Goal: Information Seeking & Learning: Learn about a topic

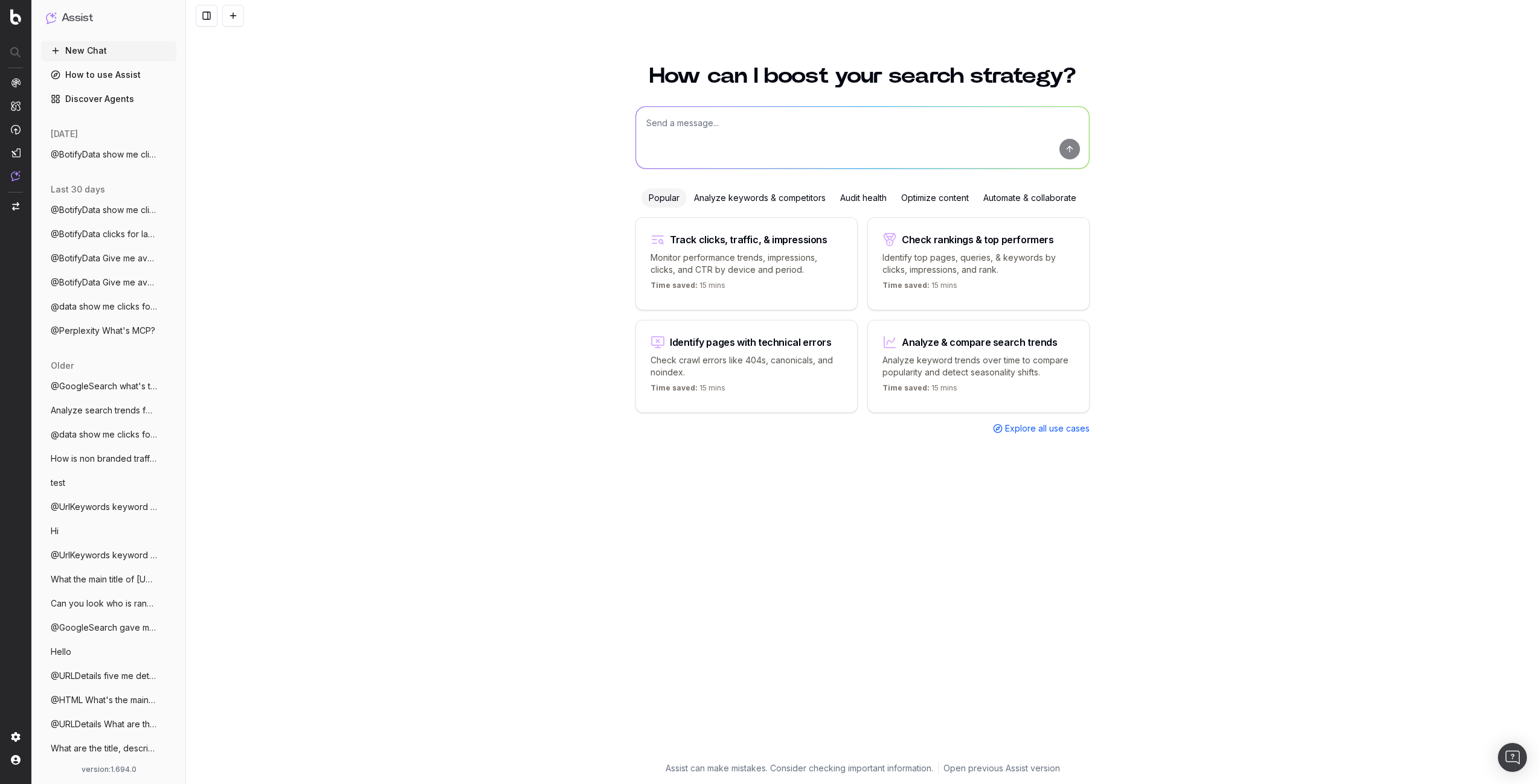
click at [382, 50] on div "How can I boost your search strategy? Popular Analyze keywords & competitors Au…" at bounding box center [862, 392] width 1353 height 784
click at [60, 142] on span "ActionBoard" at bounding box center [67, 141] width 47 height 9
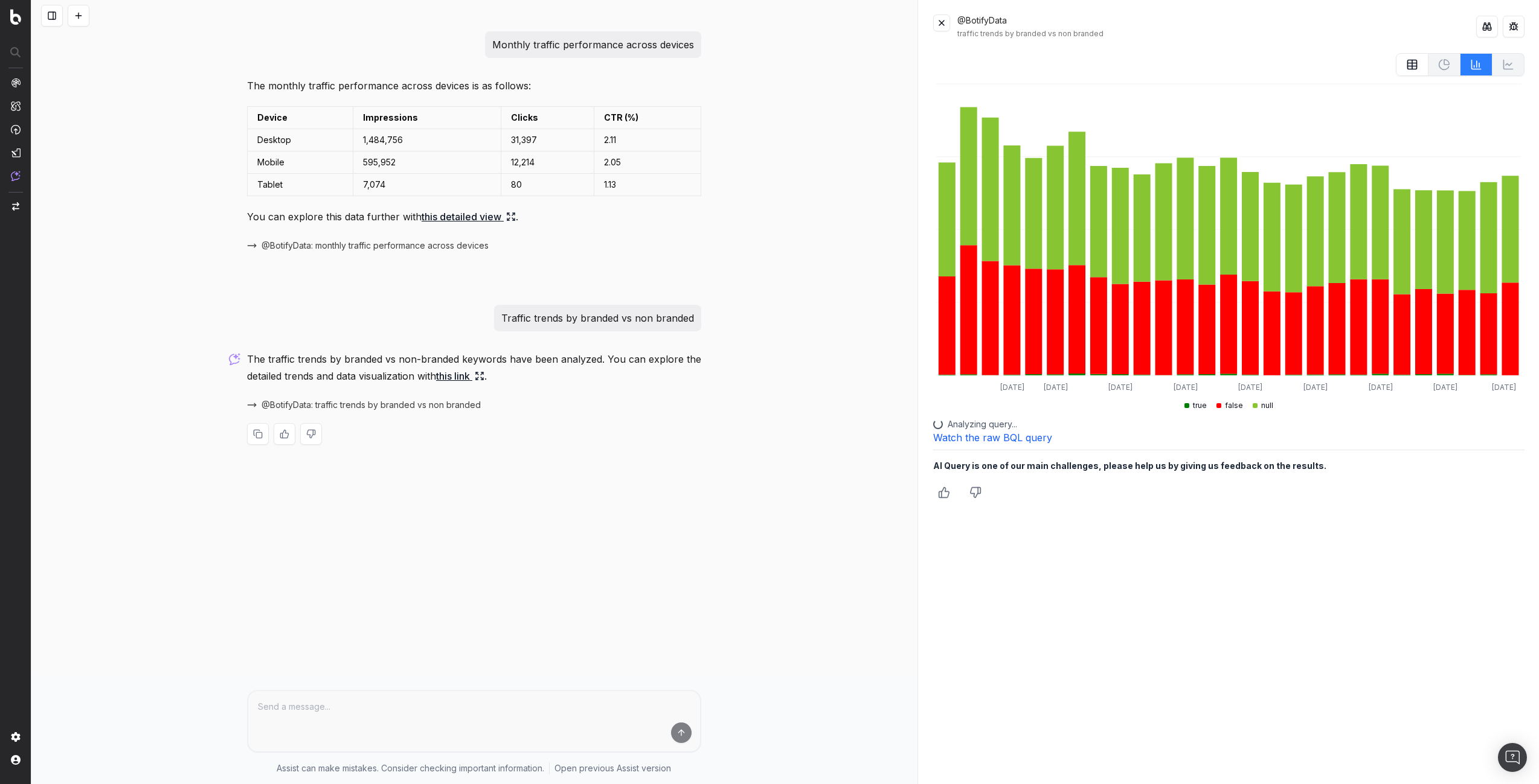
click at [1016, 436] on link "Watch the raw BQL query" at bounding box center [992, 437] width 119 height 12
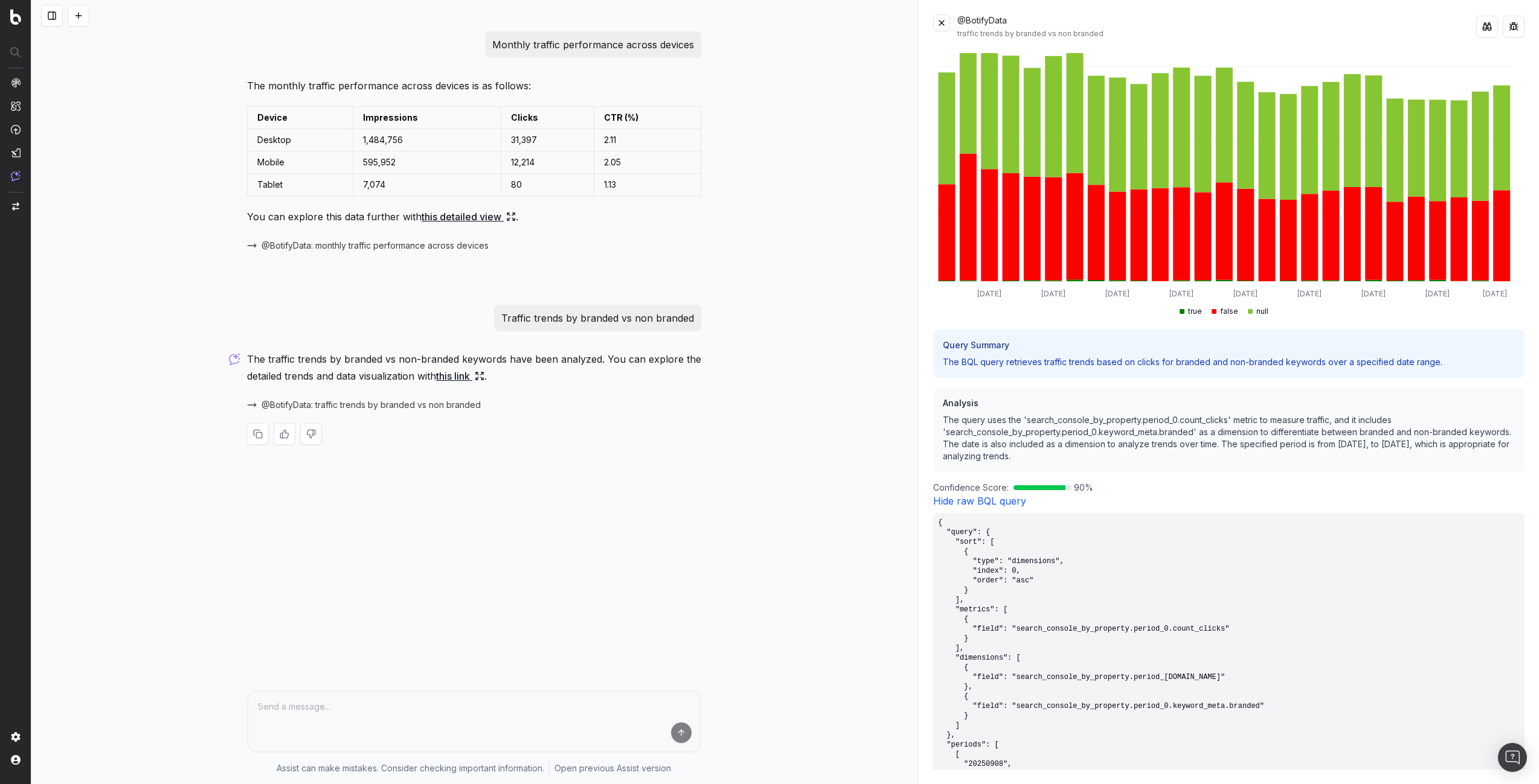
scroll to position [213, 0]
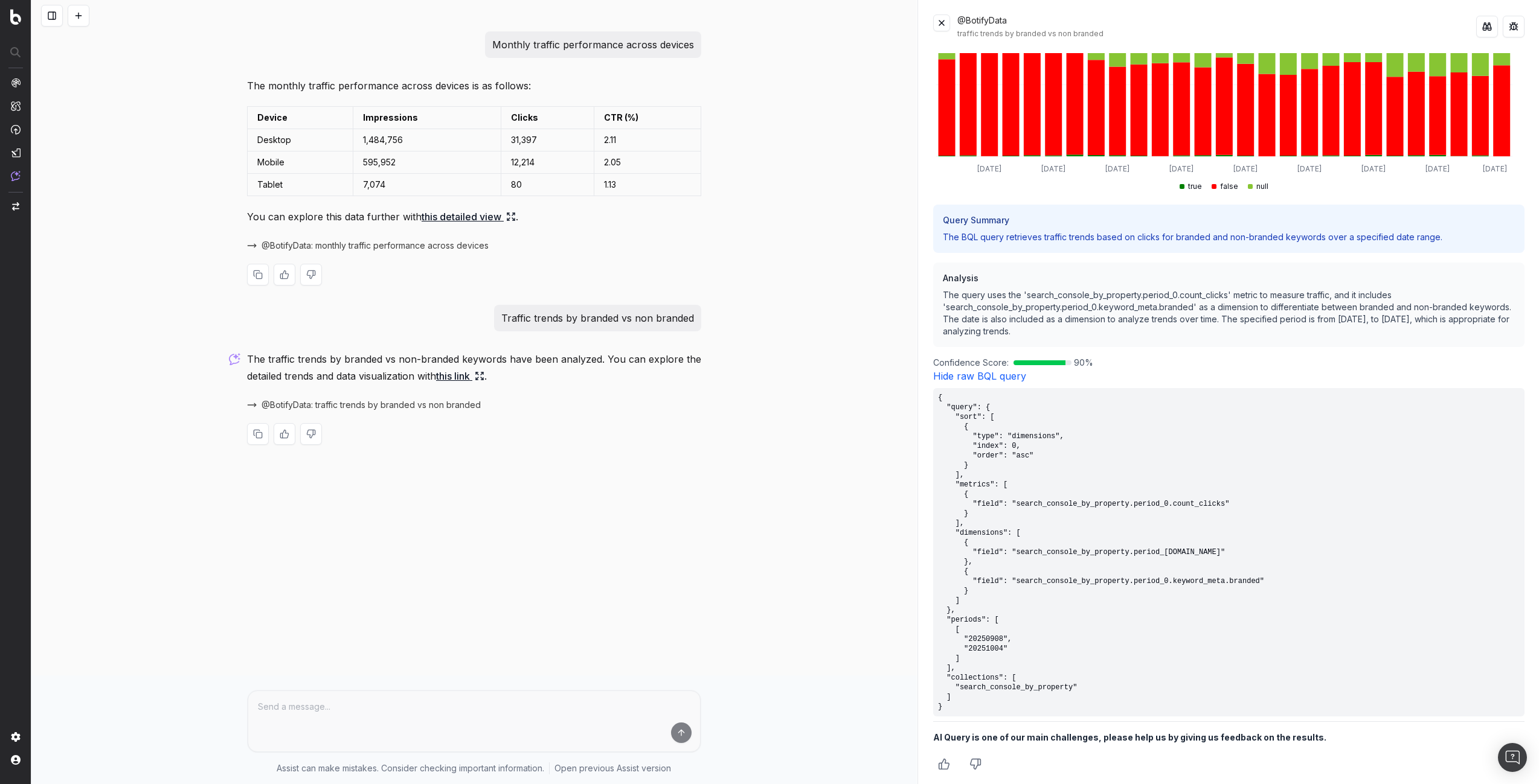
click at [448, 248] on span "@BotifyData: monthly traffic performance across devices" at bounding box center [375, 246] width 227 height 12
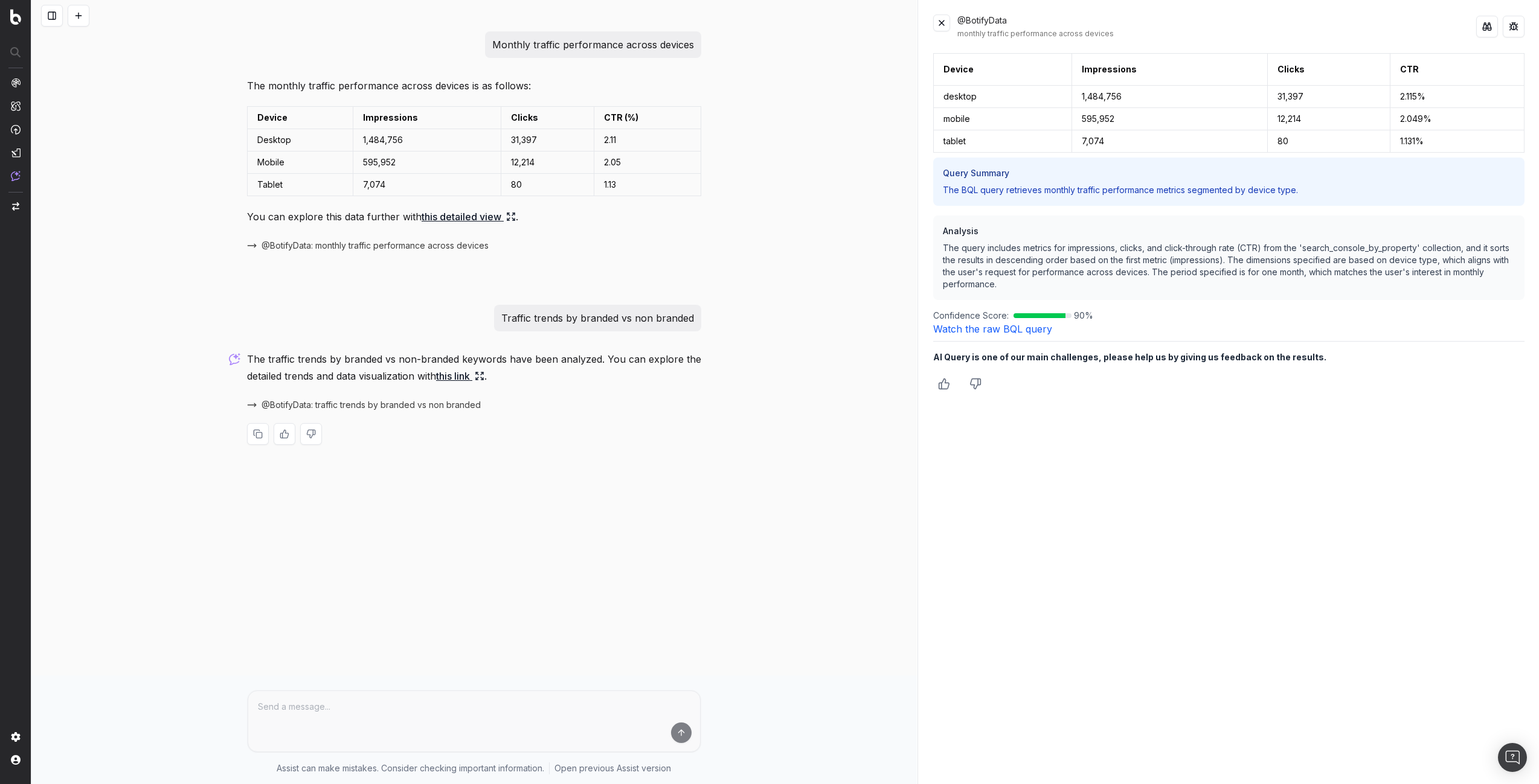
click at [1034, 329] on link "Watch the raw BQL query" at bounding box center [992, 329] width 119 height 12
